Goal: Find specific page/section: Find specific page/section

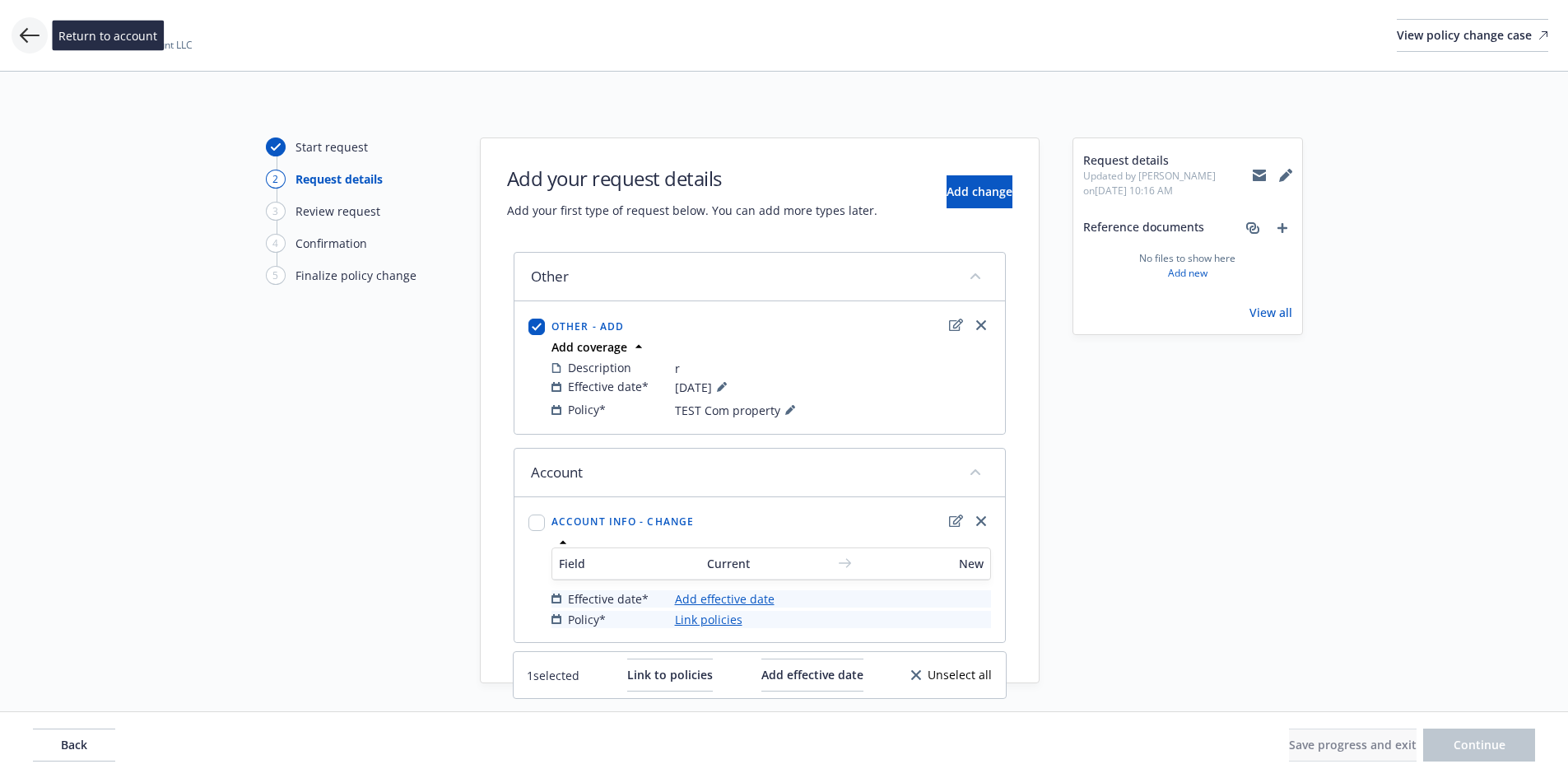
click at [33, 42] on icon at bounding box center [30, 35] width 20 height 20
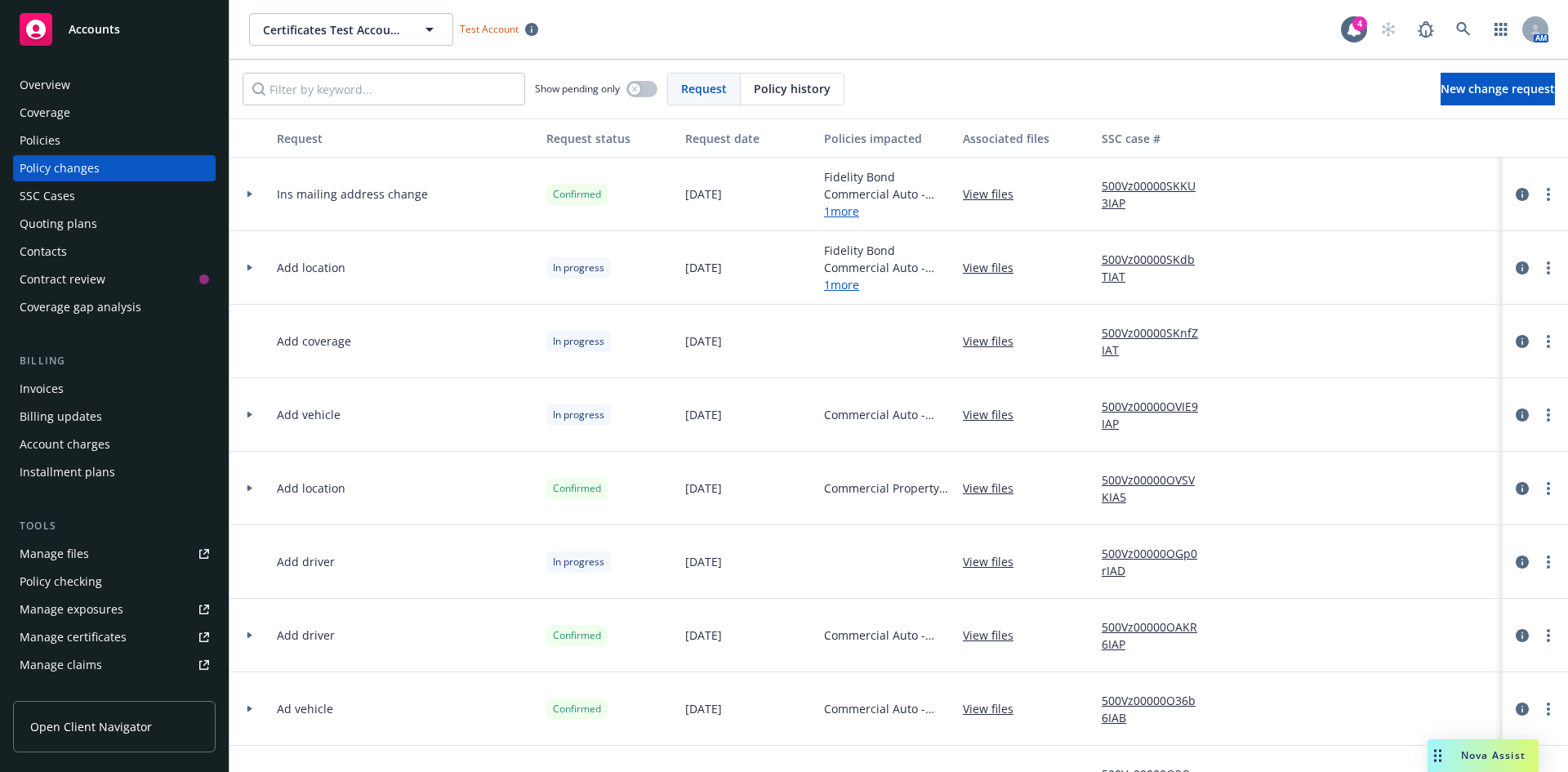
click at [55, 28] on div "Accounts" at bounding box center [114, 30] width 190 height 33
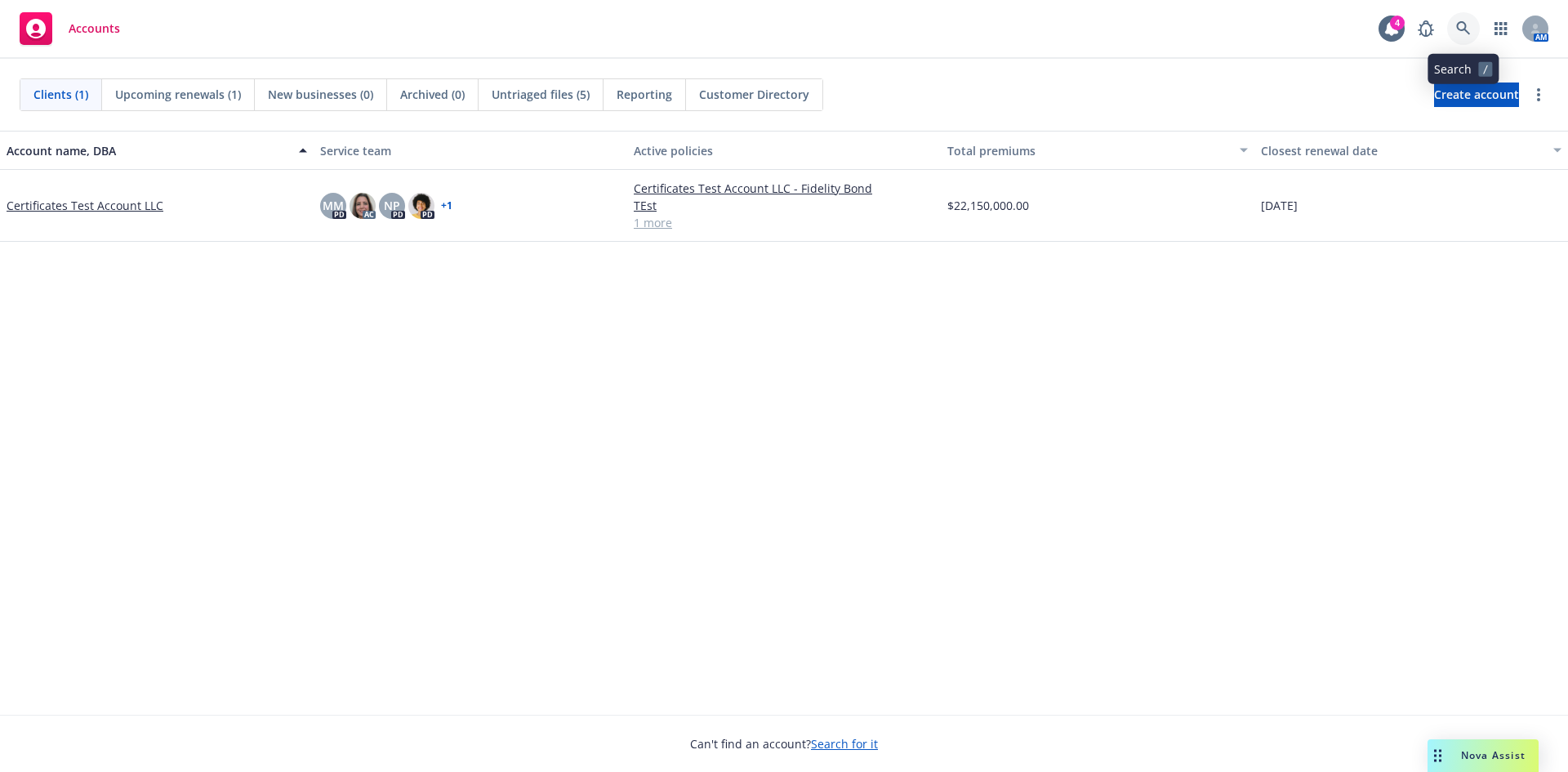
click at [1458, 27] on icon at bounding box center [1463, 29] width 14 height 14
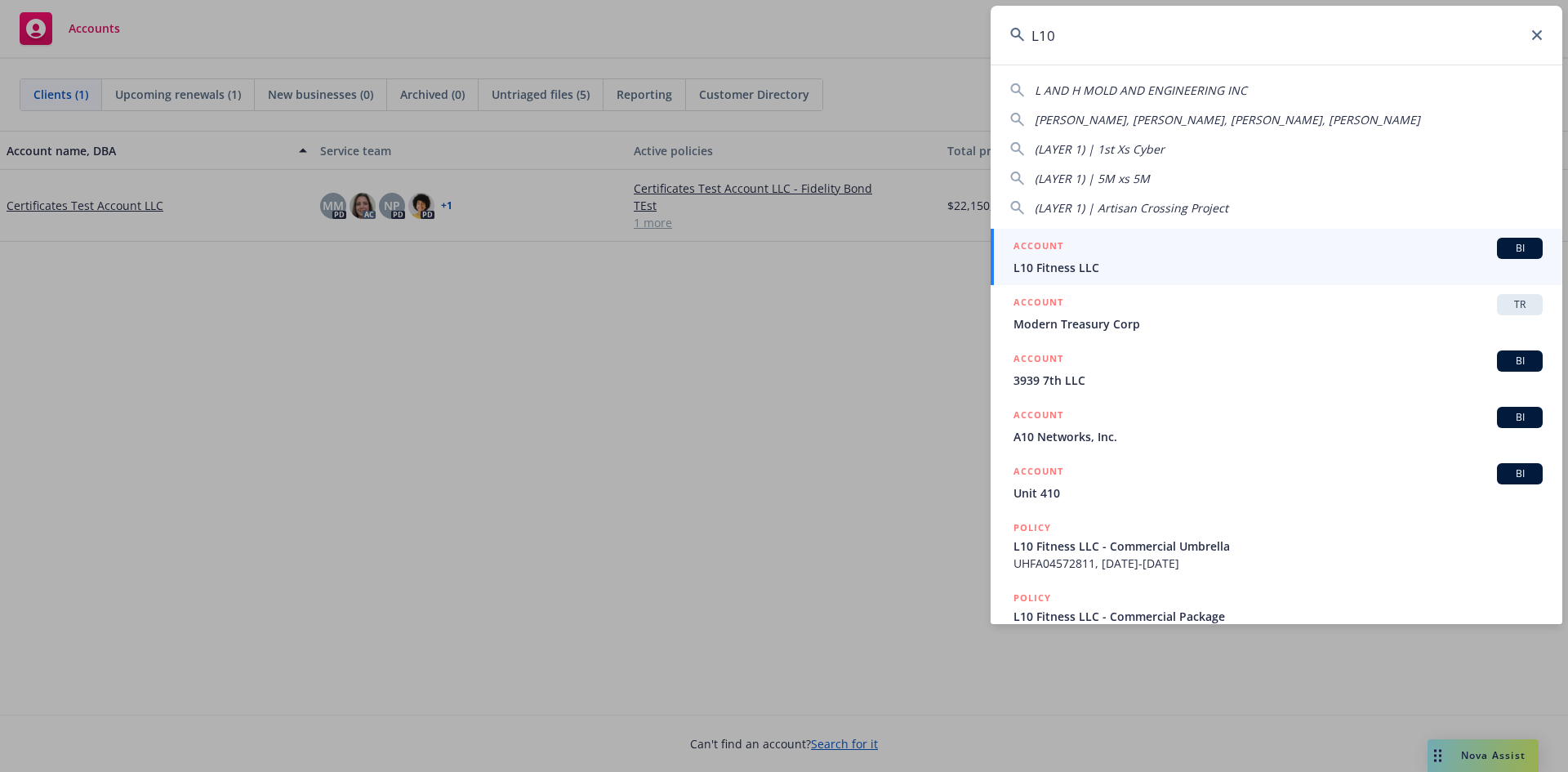
type input "L10"
click at [1242, 241] on div "ACCOUNT BI" at bounding box center [1278, 249] width 530 height 21
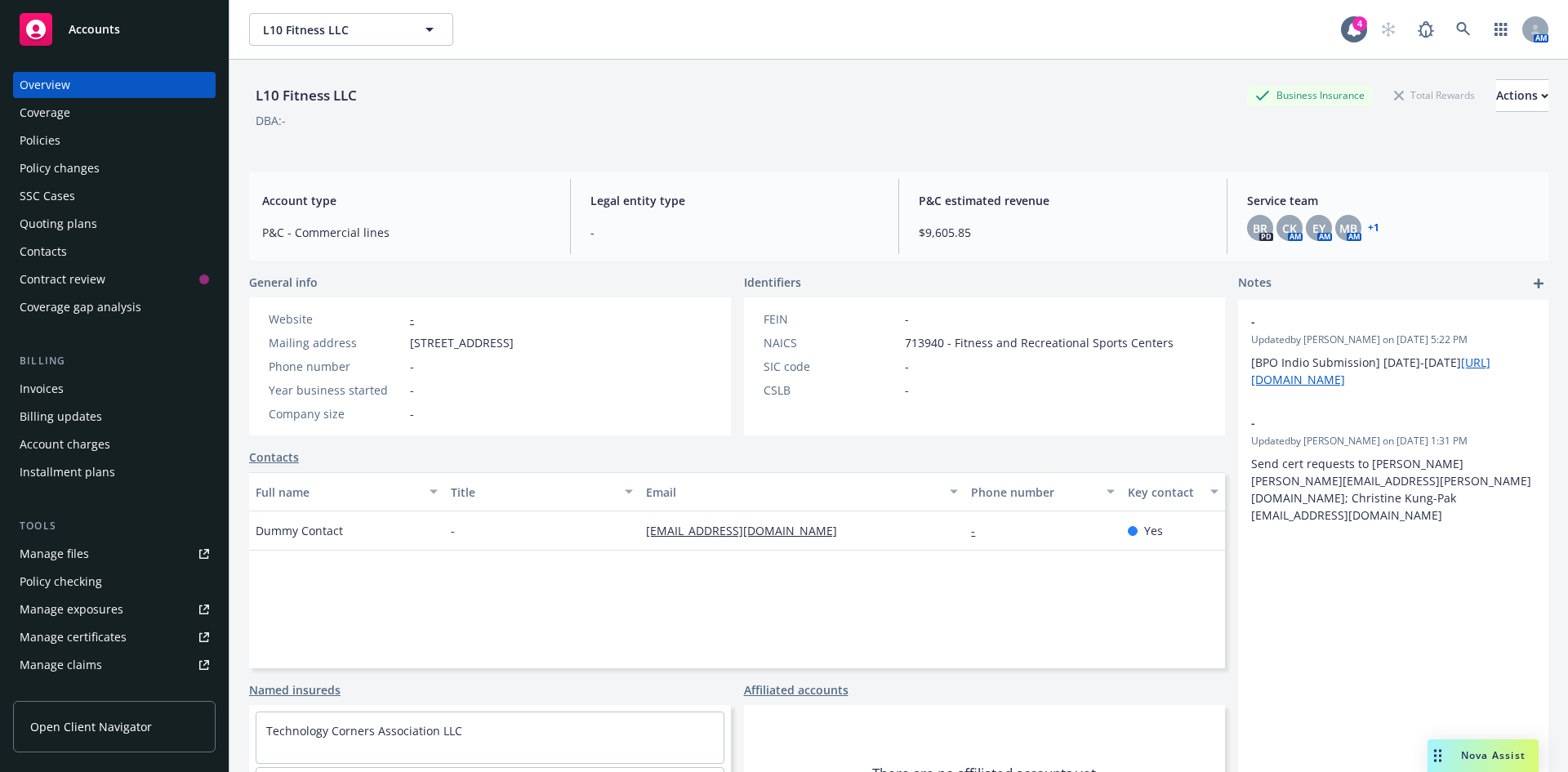
click at [1369, 224] on link "+ 1" at bounding box center [1374, 227] width 12 height 10
